Goal: Task Accomplishment & Management: Manage account settings

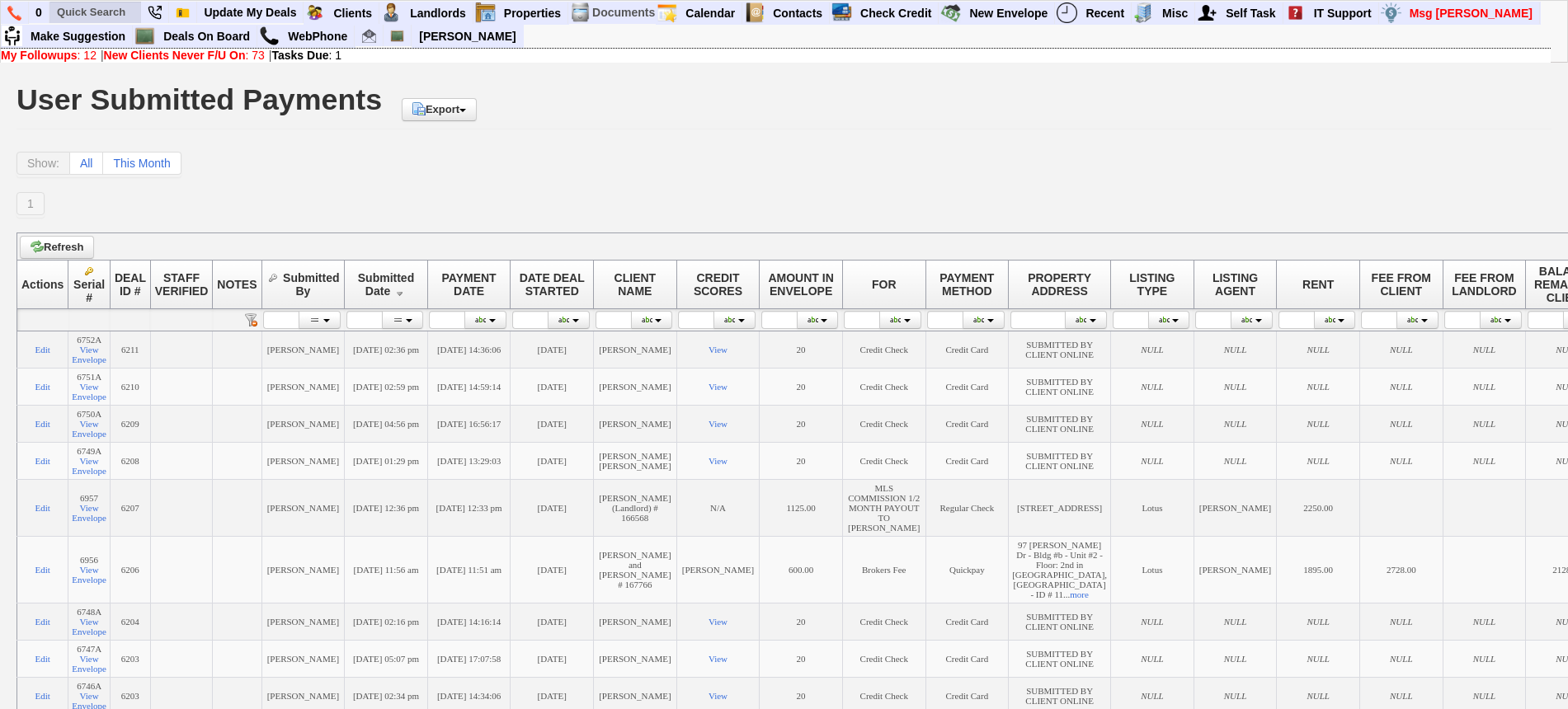
click at [103, 12] on input "text" at bounding box center [96, 12] width 91 height 21
click at [134, 12] on input "annette roldan" at bounding box center [96, 12] width 91 height 21
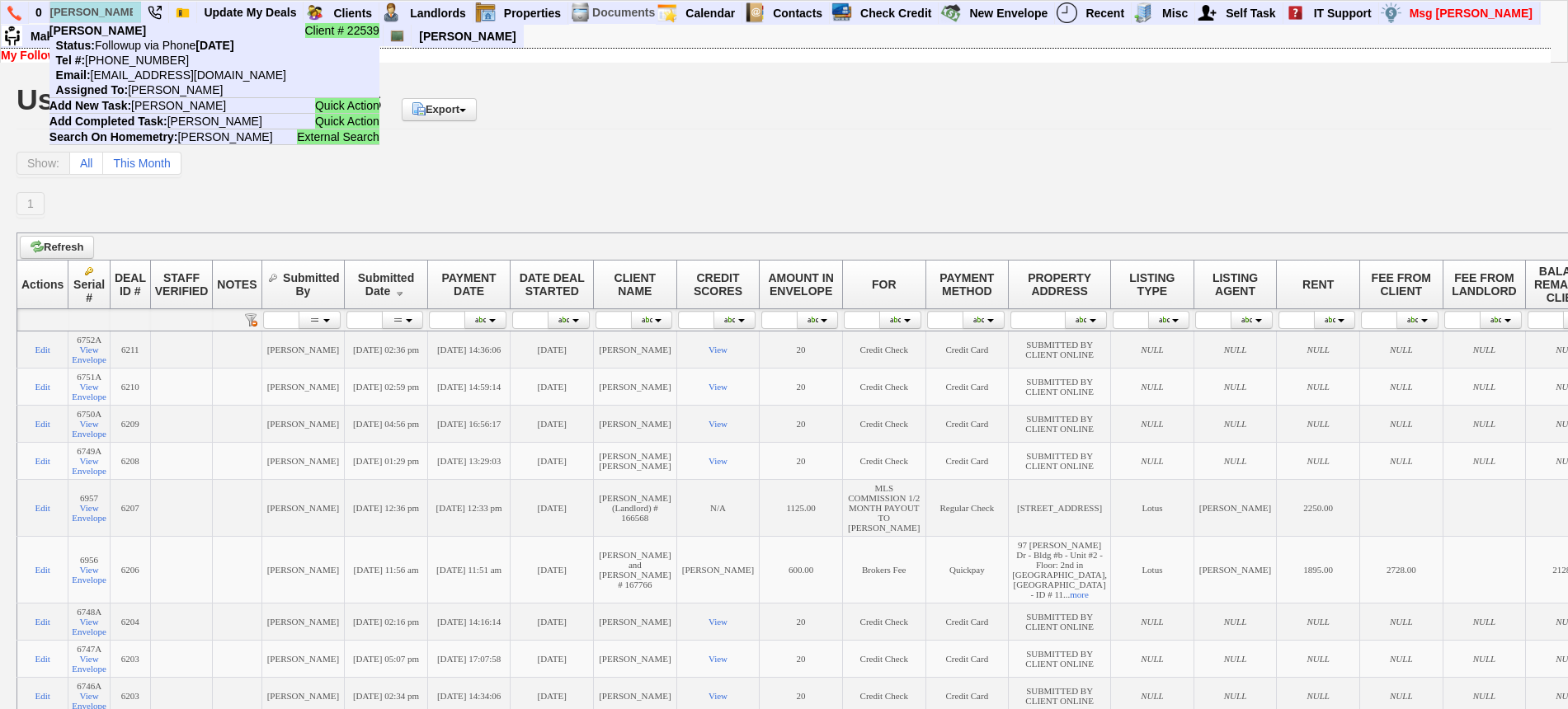
type input "annette roldan"
click at [125, 29] on b "[PERSON_NAME]" at bounding box center [97, 30] width 97 height 13
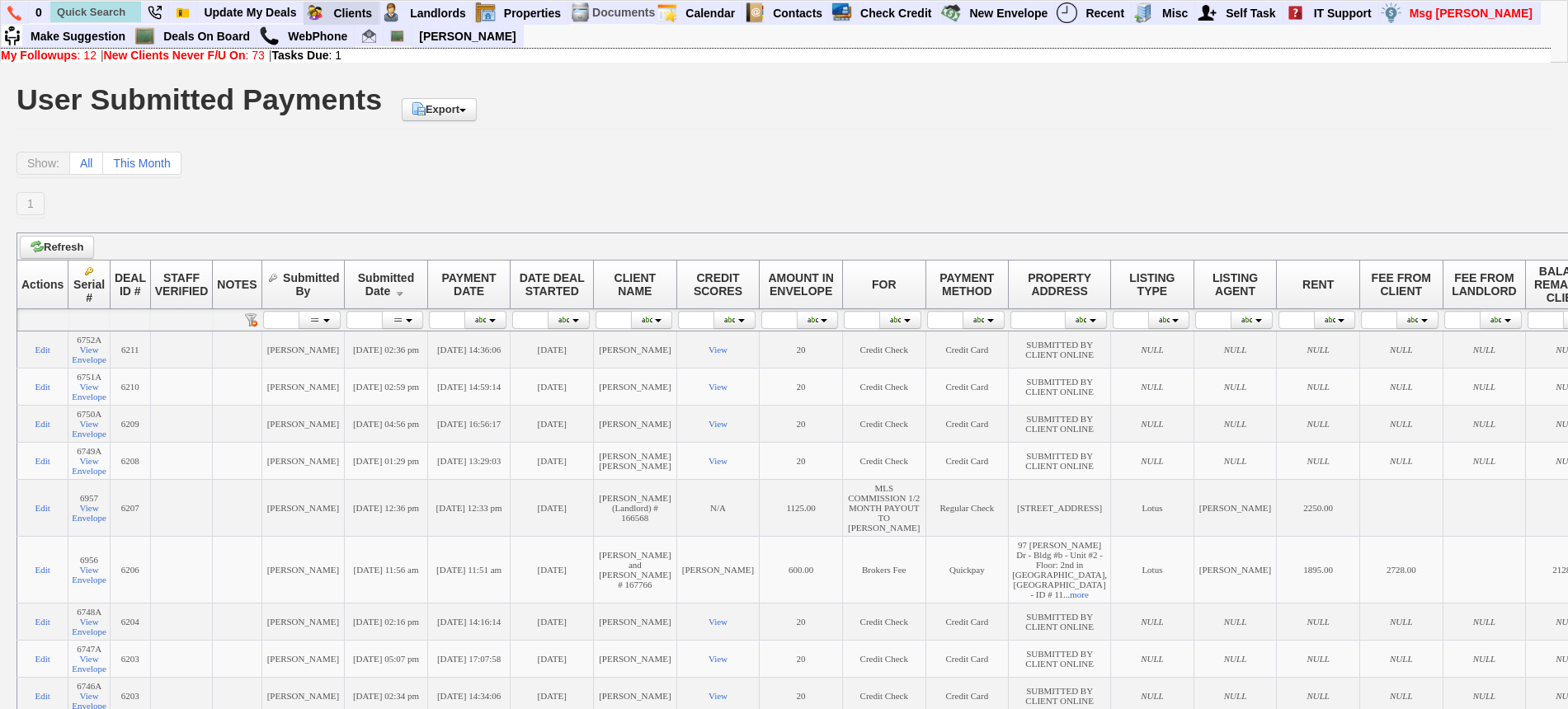
click at [0, 0] on blink "Requires Action By Me (12)" at bounding box center [0, 0] width 0 height 0
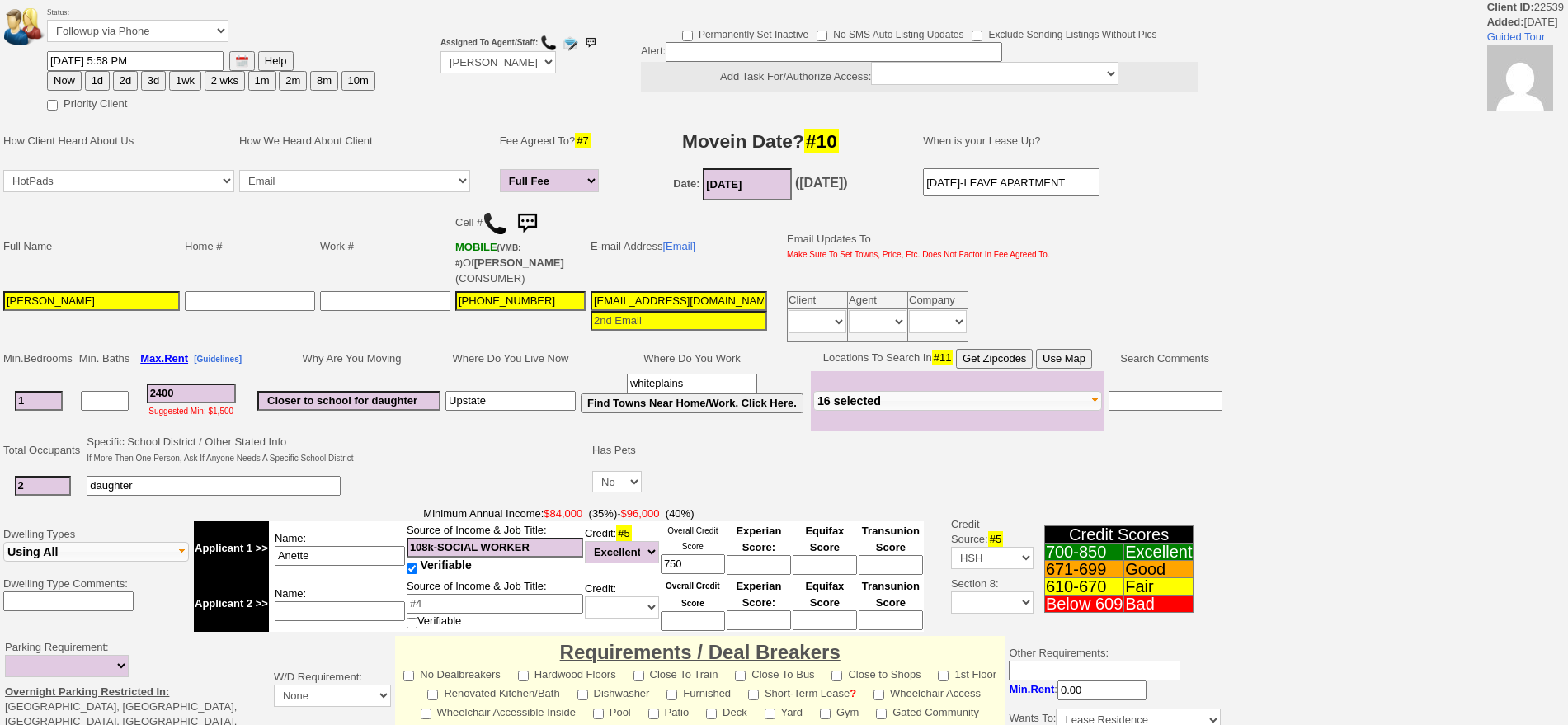
click at [680, 301] on input "[EMAIL_ADDRESS][DOMAIN_NAME]" at bounding box center [678, 301] width 177 height 20
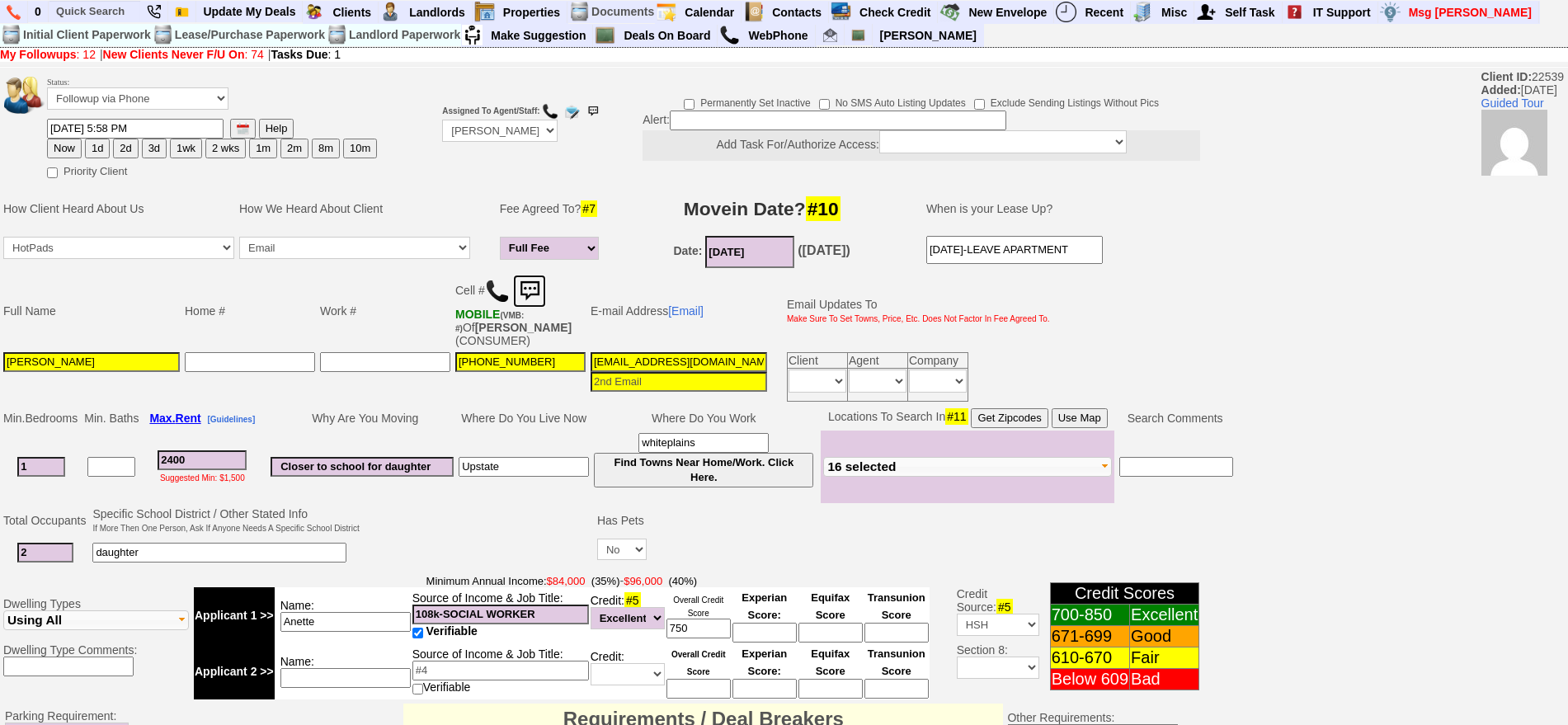
click at [546, 280] on img at bounding box center [529, 291] width 33 height 33
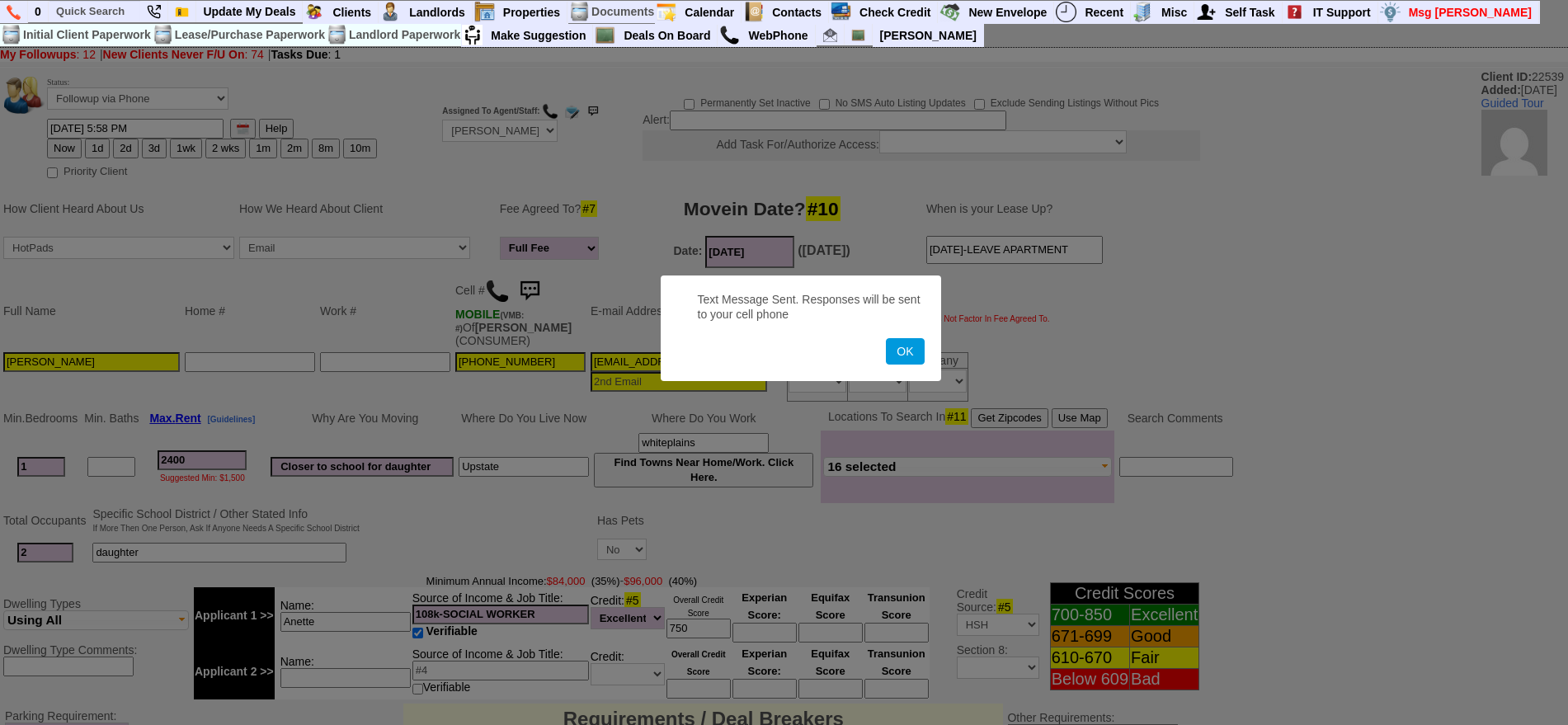
click at [886, 339] on button "OK" at bounding box center [905, 351] width 38 height 27
